Goal: Information Seeking & Learning: Understand process/instructions

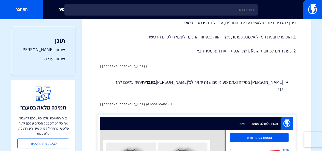
scroll to position [22, 0]
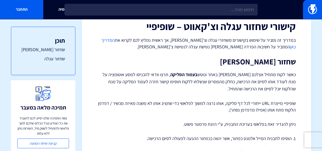
click at [222, 30] on h1 "קישורי שחזור עגלה וצ'קאווט – שופיפיי" at bounding box center [196, 26] width 198 height 11
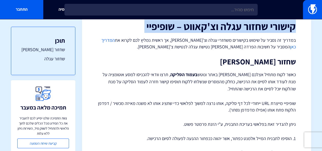
click at [222, 30] on h1 "קישורי שחזור עגלה וצ'קאווט – שופיפיי" at bounding box center [196, 26] width 198 height 11
click at [223, 30] on h1 "קישורי שחזור עגלה וצ'קאווט – שופיפיי" at bounding box center [196, 26] width 198 height 11
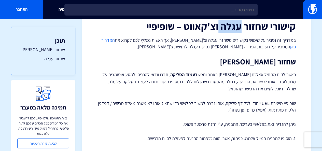
click at [223, 30] on h1 "קישורי שחזור עגלה וצ'קאווט – שופיפיי" at bounding box center [196, 26] width 198 height 11
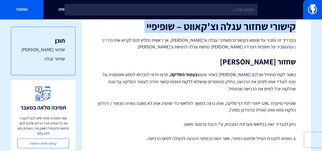
click at [223, 30] on h1 "קישורי שחזור עגלה וצ'קאווט – שופיפיי" at bounding box center [196, 26] width 198 height 11
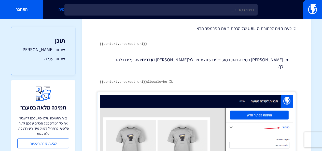
scroll to position [150, 0]
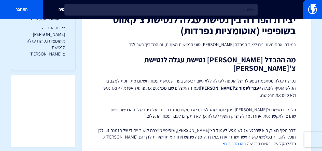
scroll to position [49, 0]
